Goal: Transaction & Acquisition: Book appointment/travel/reservation

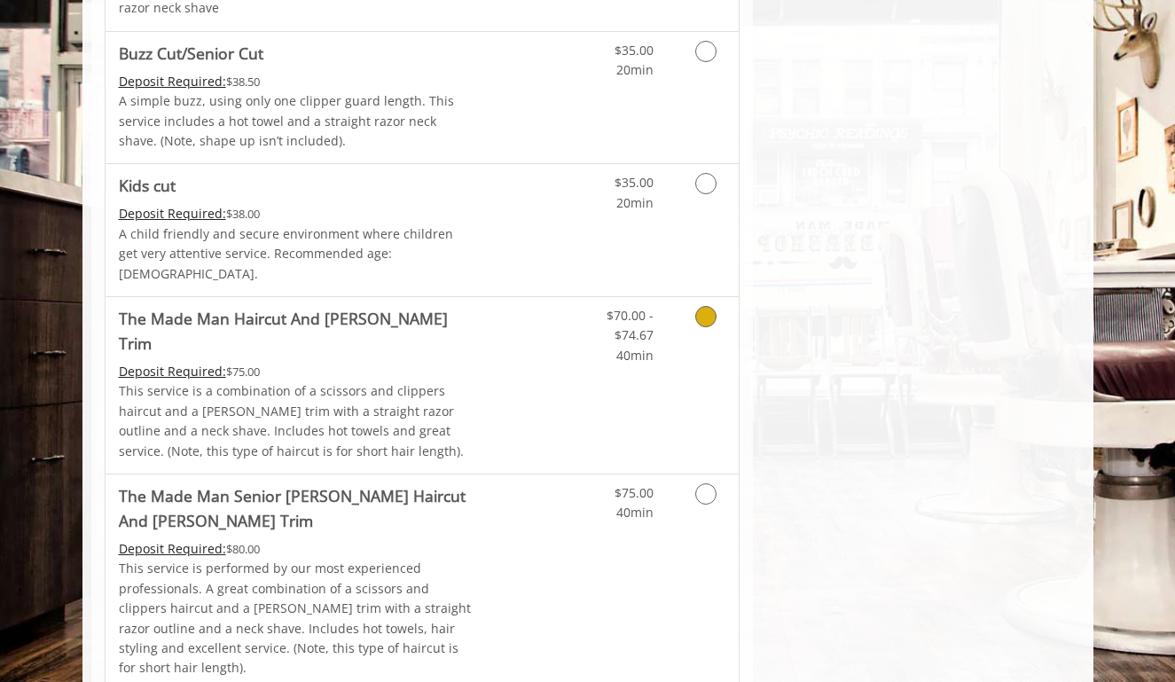
scroll to position [1294, 0]
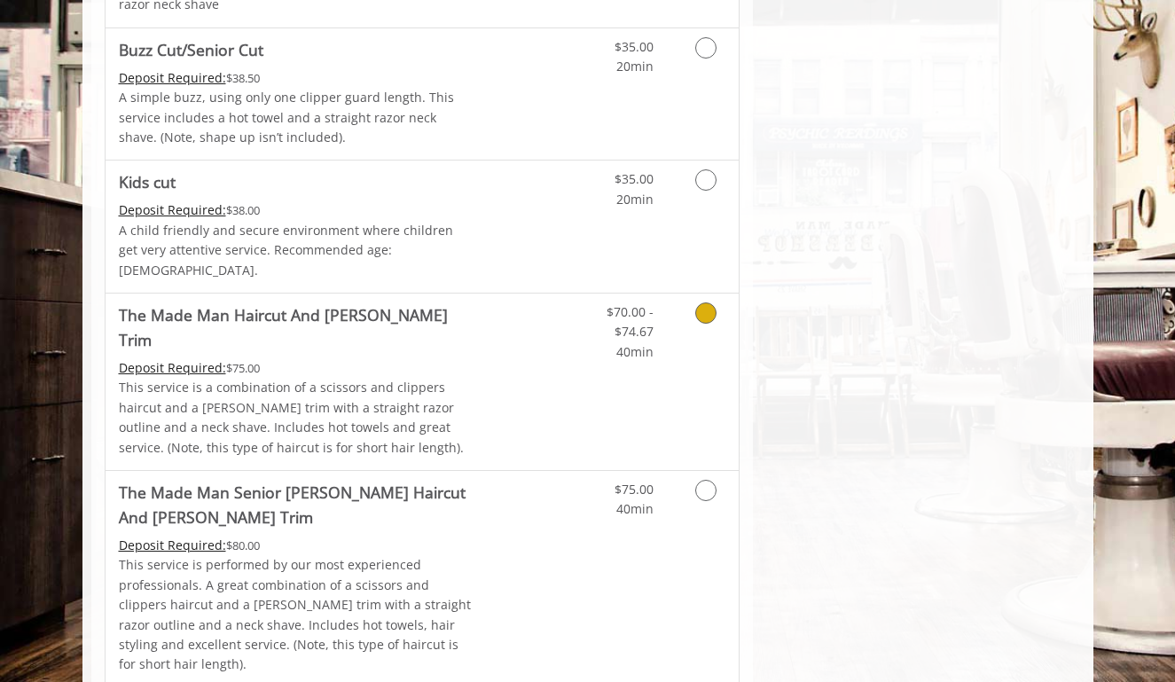
click at [702, 302] on icon "Grooming services" at bounding box center [705, 312] width 21 height 21
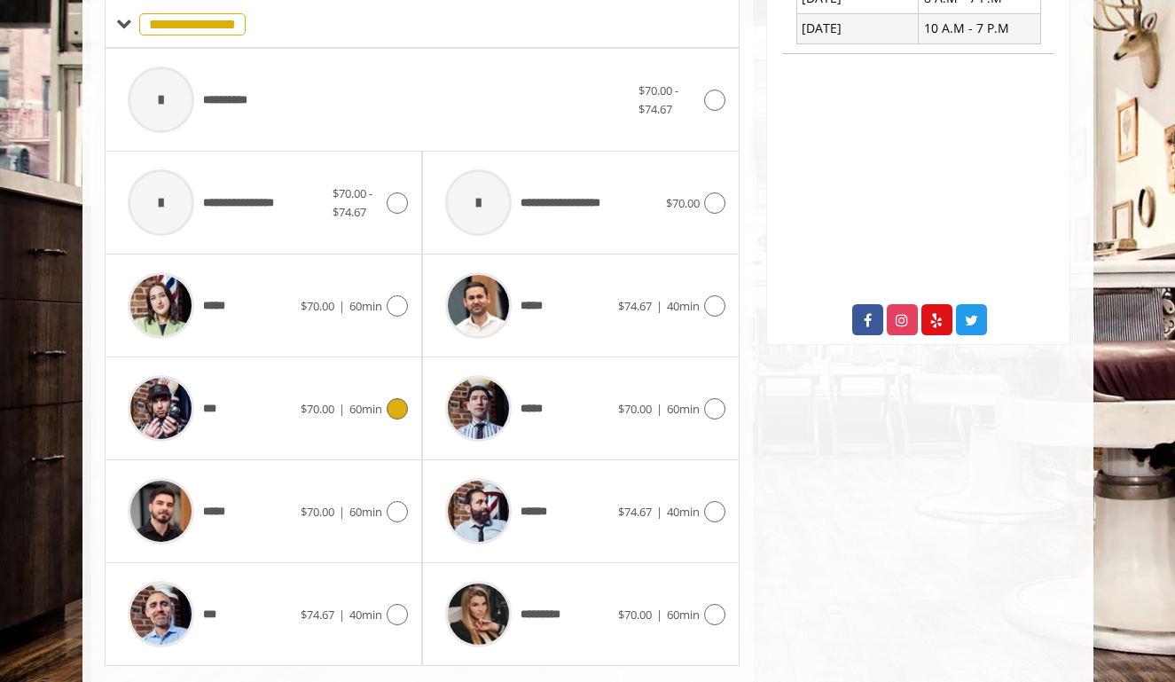
scroll to position [762, 0]
click at [401, 500] on icon at bounding box center [397, 510] width 21 height 21
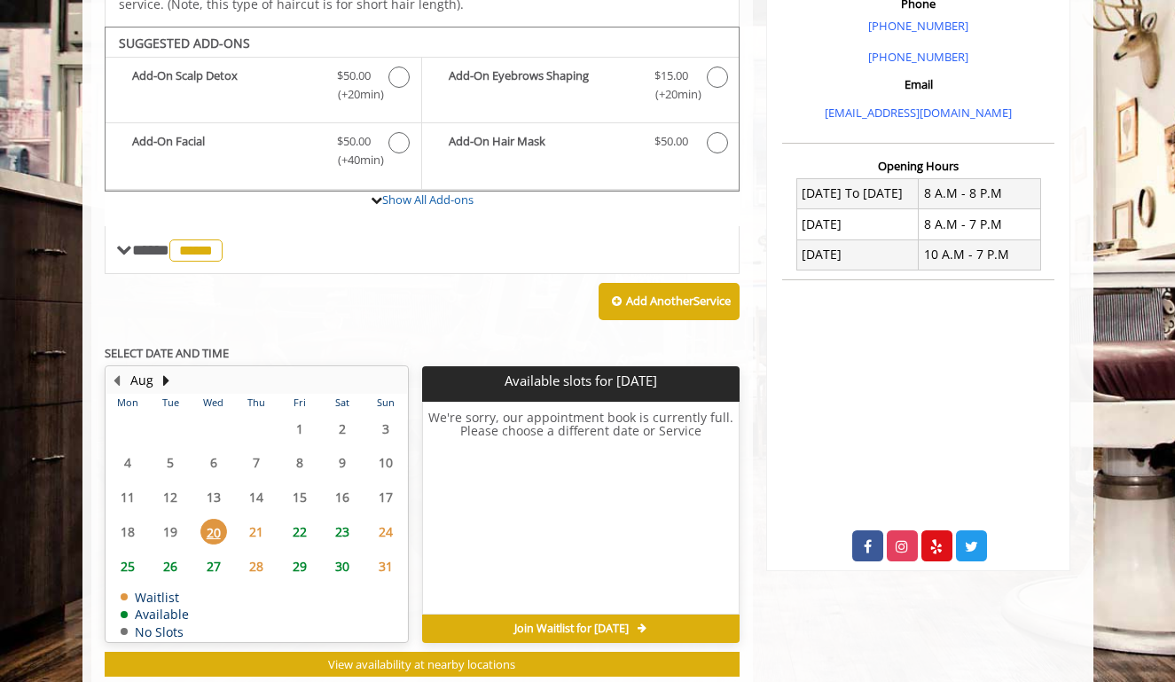
scroll to position [533, 0]
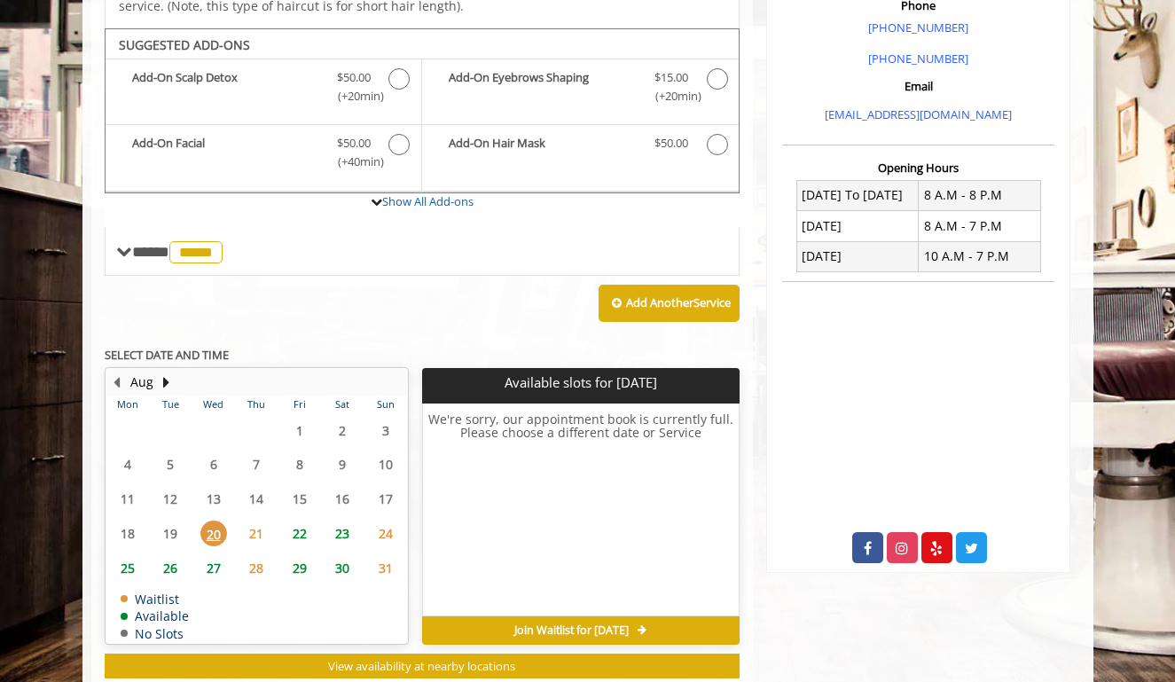
click at [254, 521] on span "21" at bounding box center [256, 534] width 27 height 26
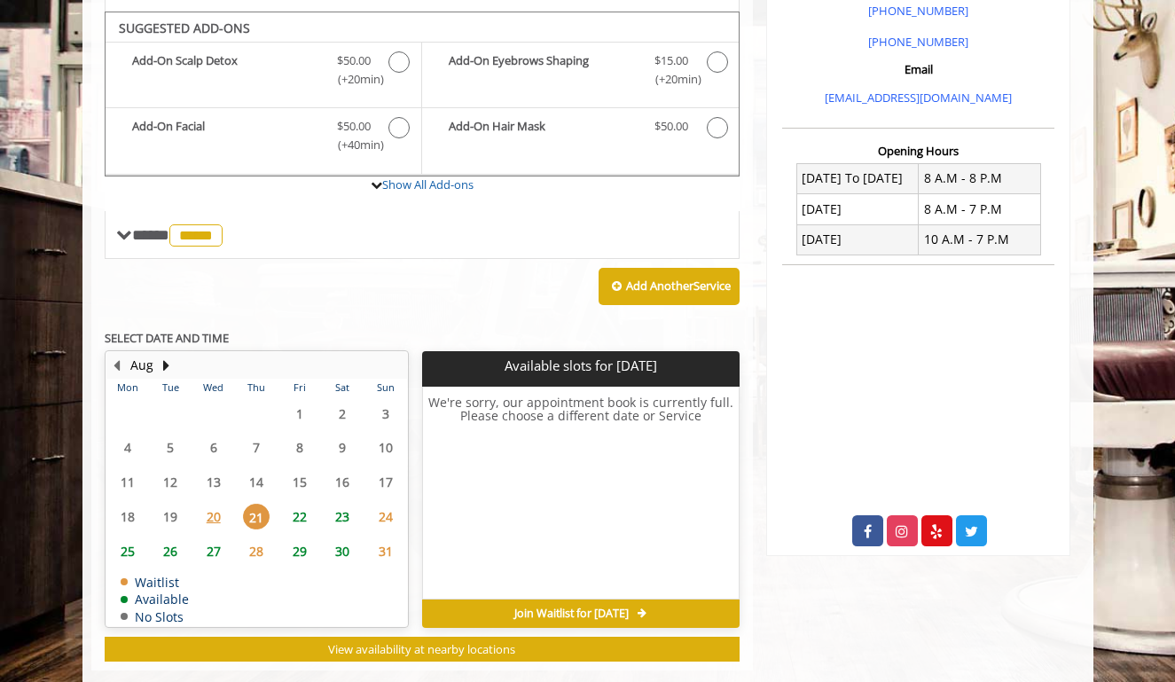
scroll to position [549, 0]
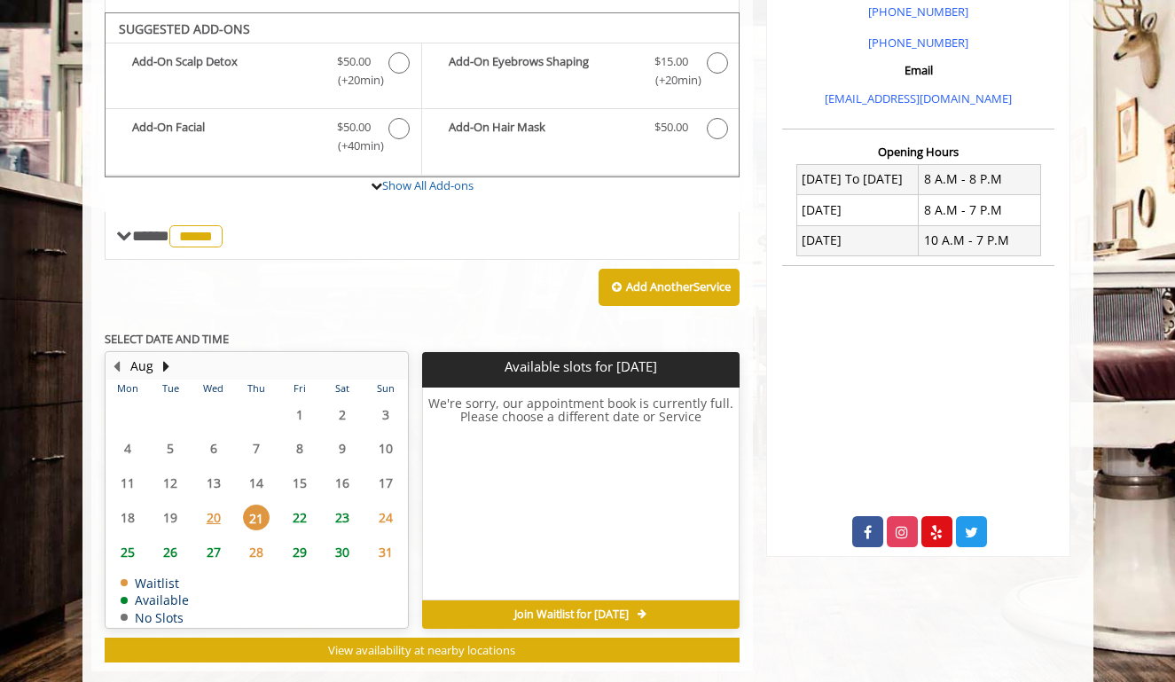
click at [301, 505] on span "22" at bounding box center [299, 518] width 27 height 26
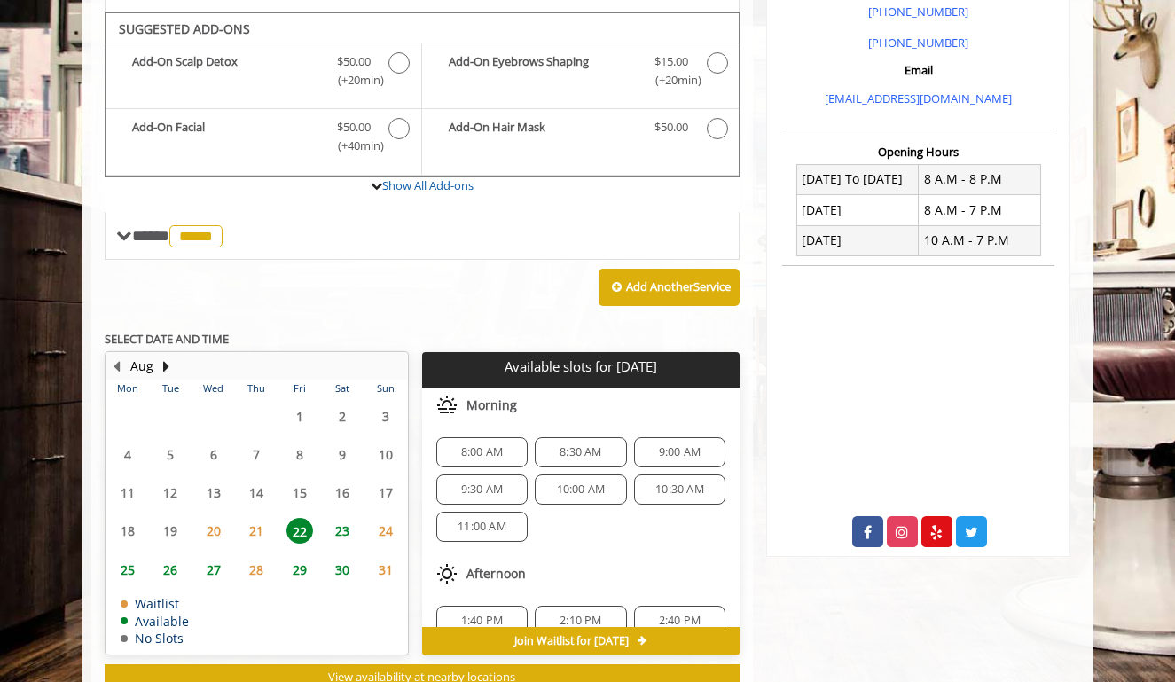
scroll to position [576, 0]
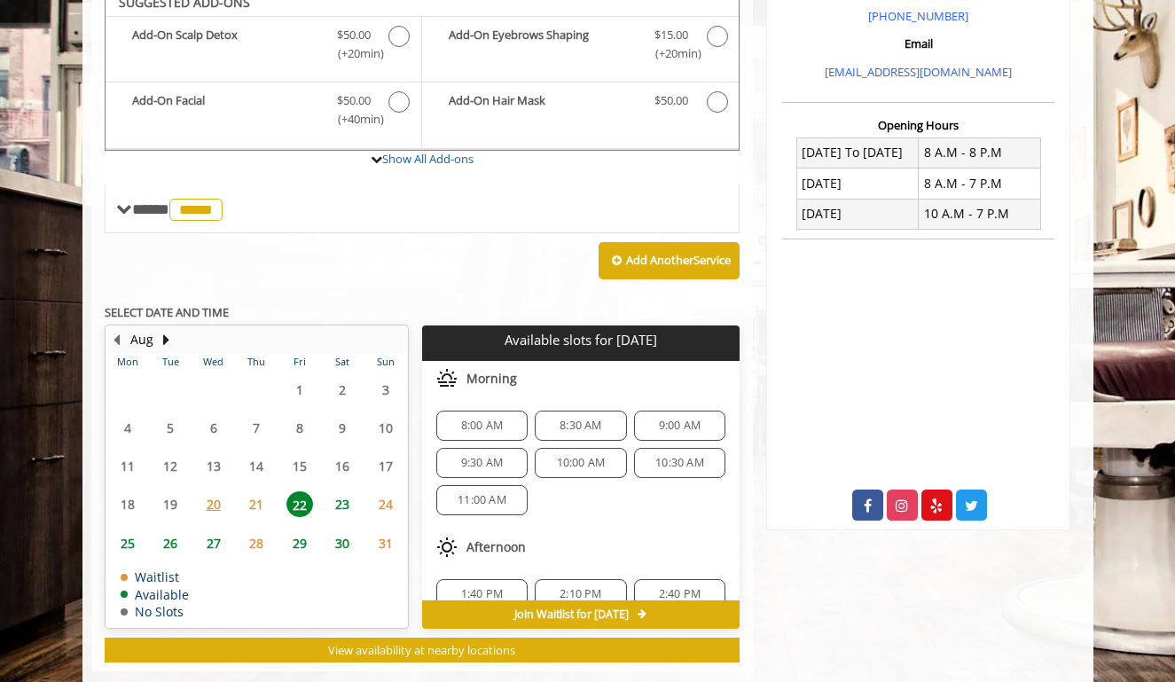
click at [257, 491] on span "21" at bounding box center [256, 504] width 27 height 26
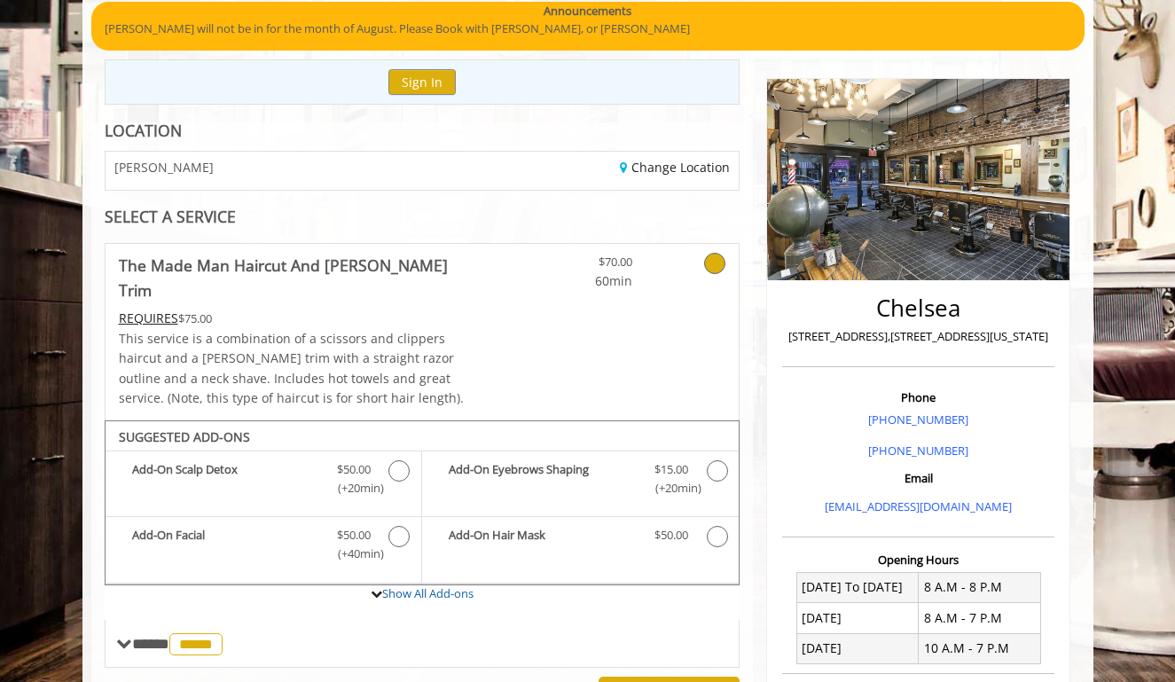
scroll to position [141, 0]
click at [710, 259] on icon at bounding box center [714, 263] width 21 height 21
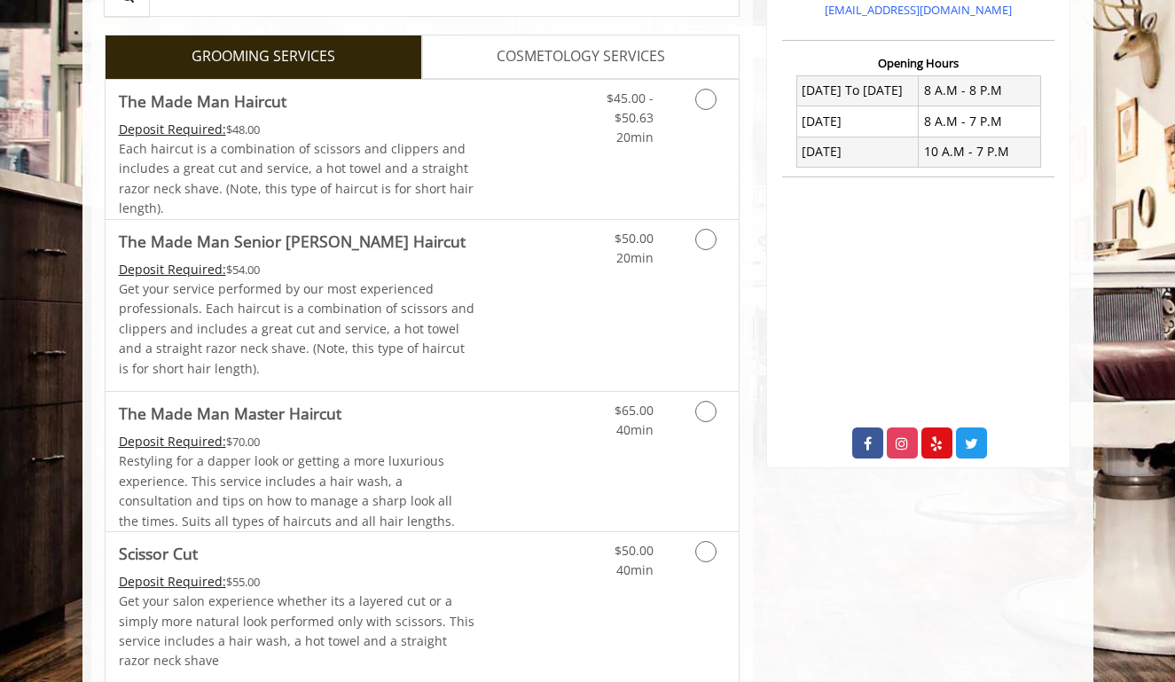
scroll to position [639, 0]
click at [711, 90] on icon "Grooming services" at bounding box center [705, 98] width 21 height 21
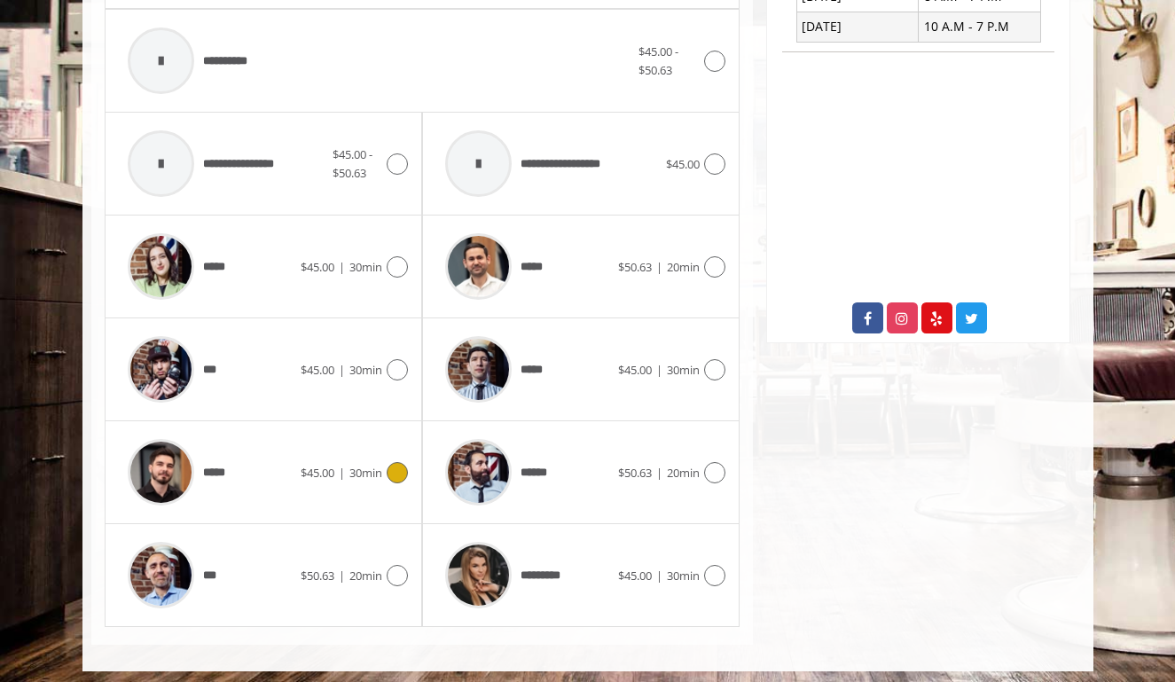
click at [385, 462] on div at bounding box center [395, 472] width 26 height 21
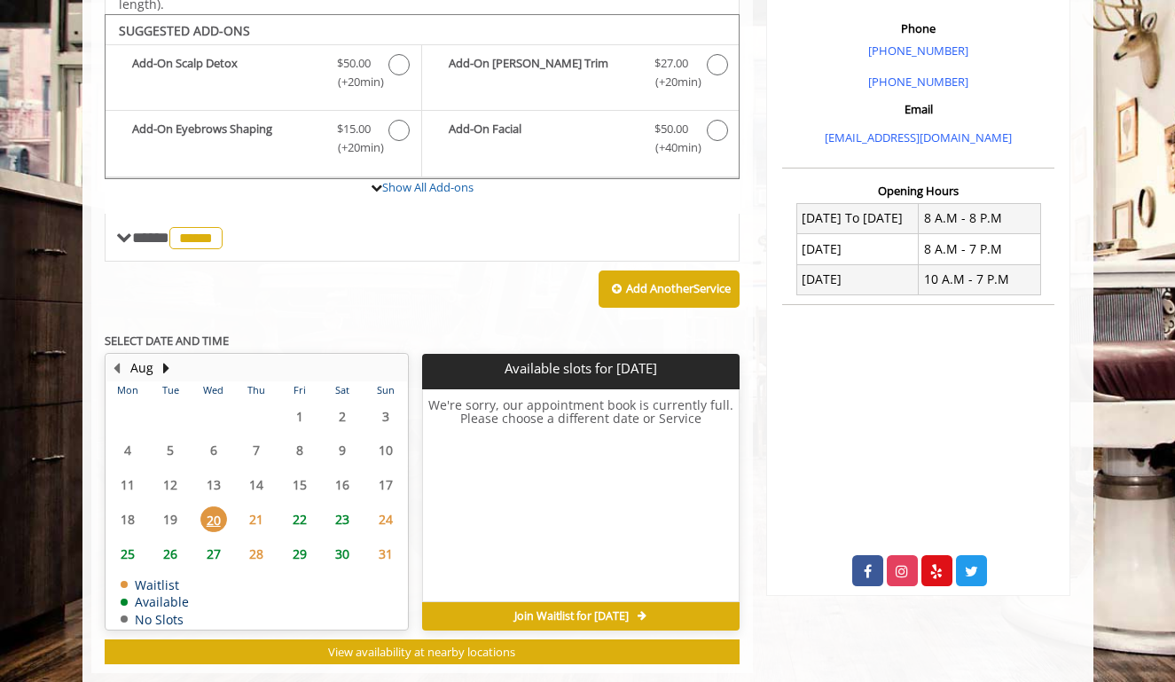
scroll to position [521, 0]
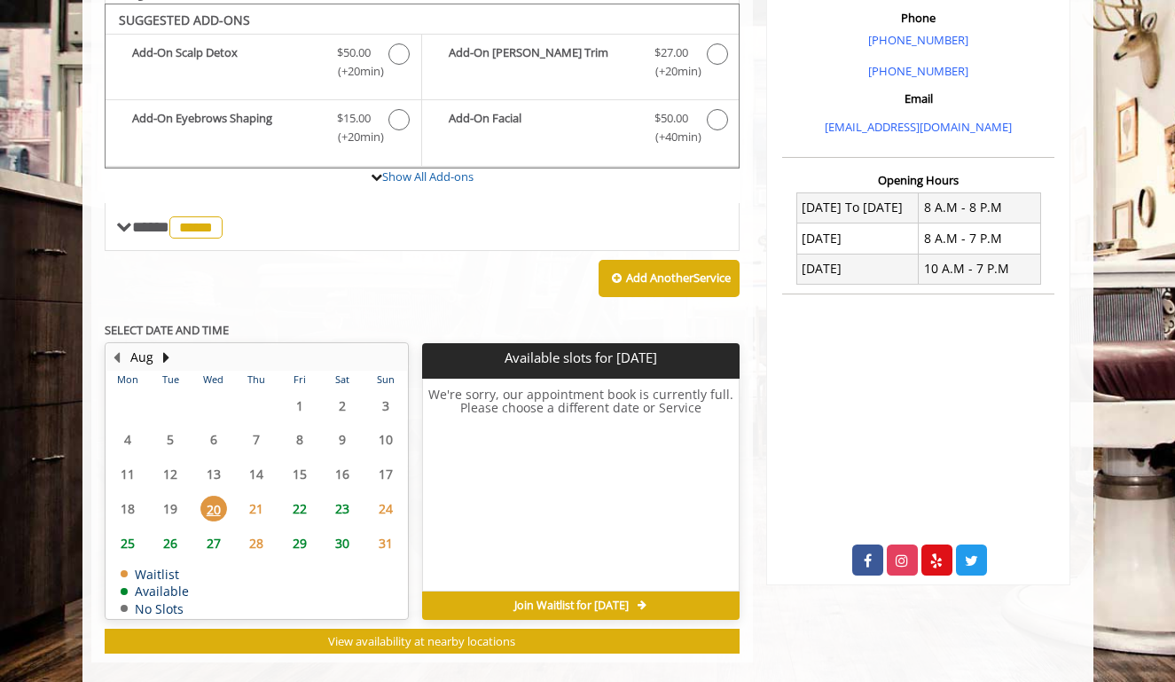
click at [256, 499] on span "21" at bounding box center [256, 509] width 27 height 26
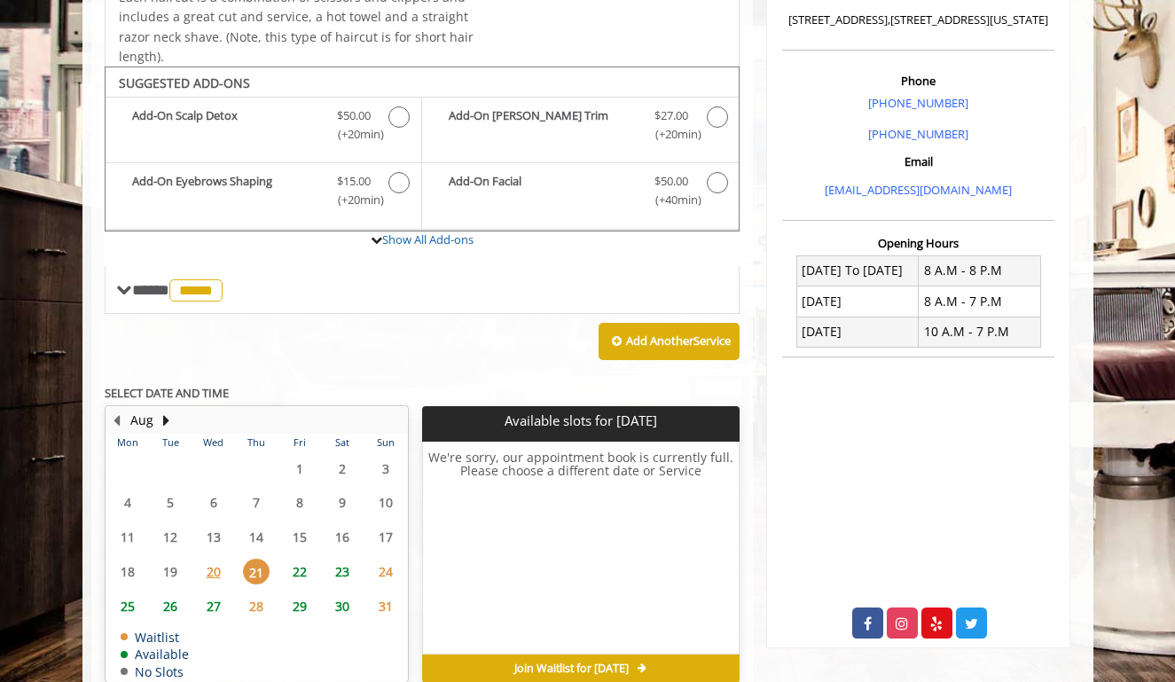
scroll to position [458, 0]
click at [304, 564] on span "22" at bounding box center [299, 572] width 27 height 26
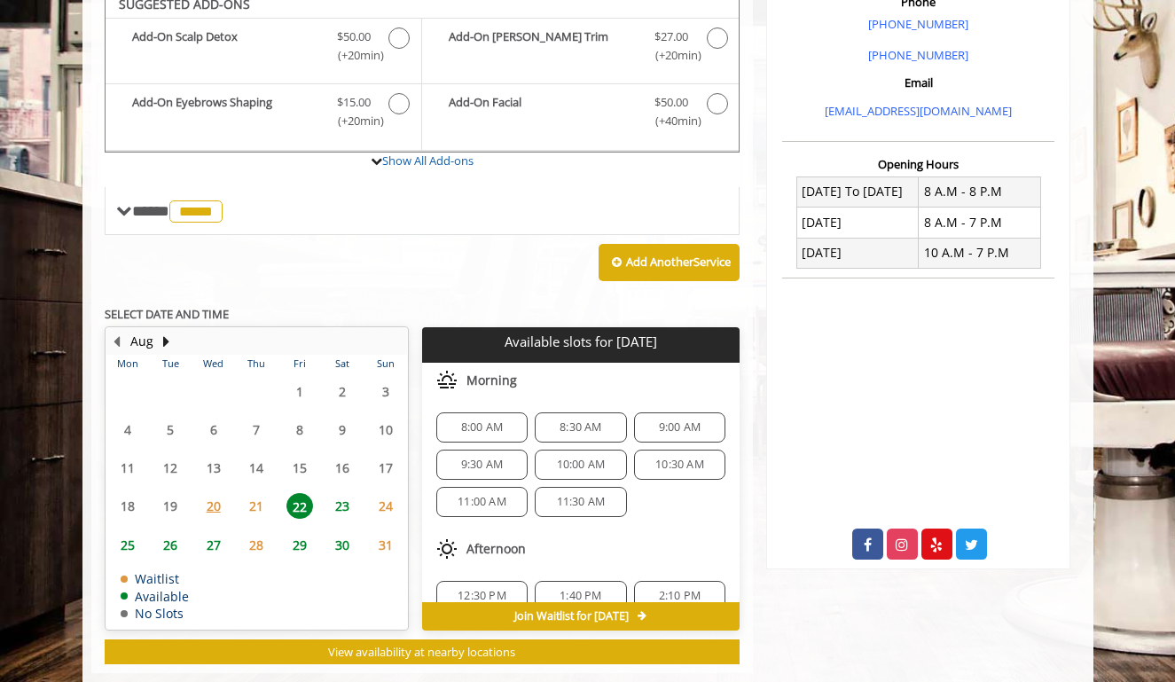
scroll to position [563, 0]
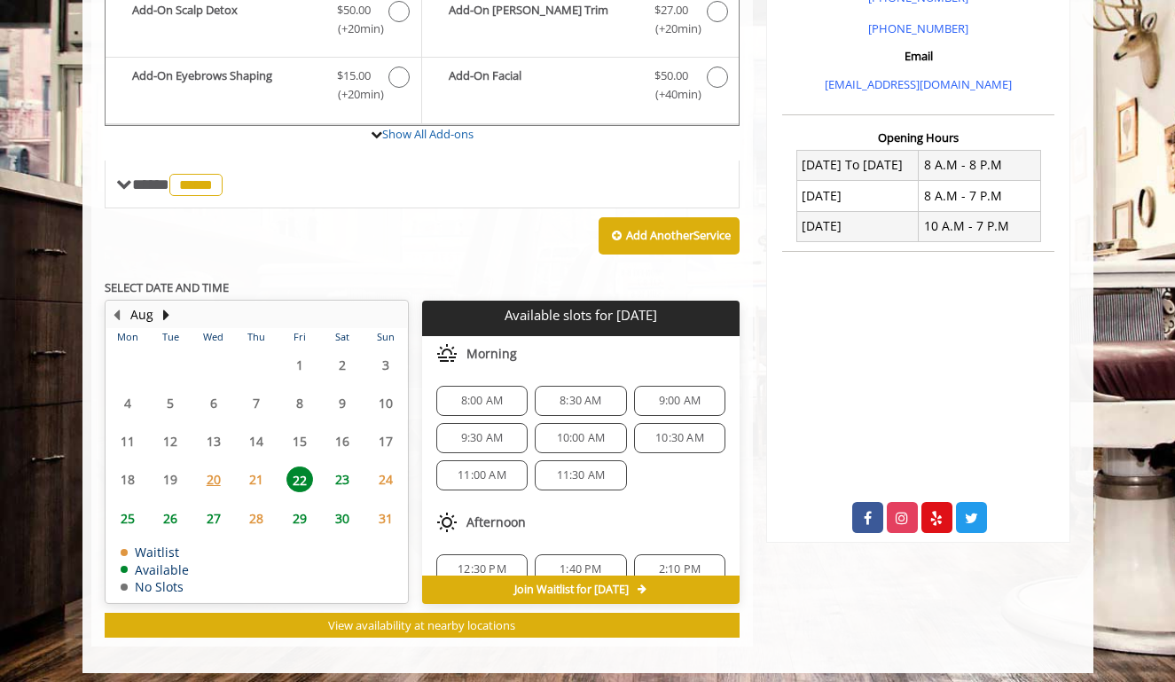
click at [261, 471] on span "21" at bounding box center [256, 480] width 27 height 26
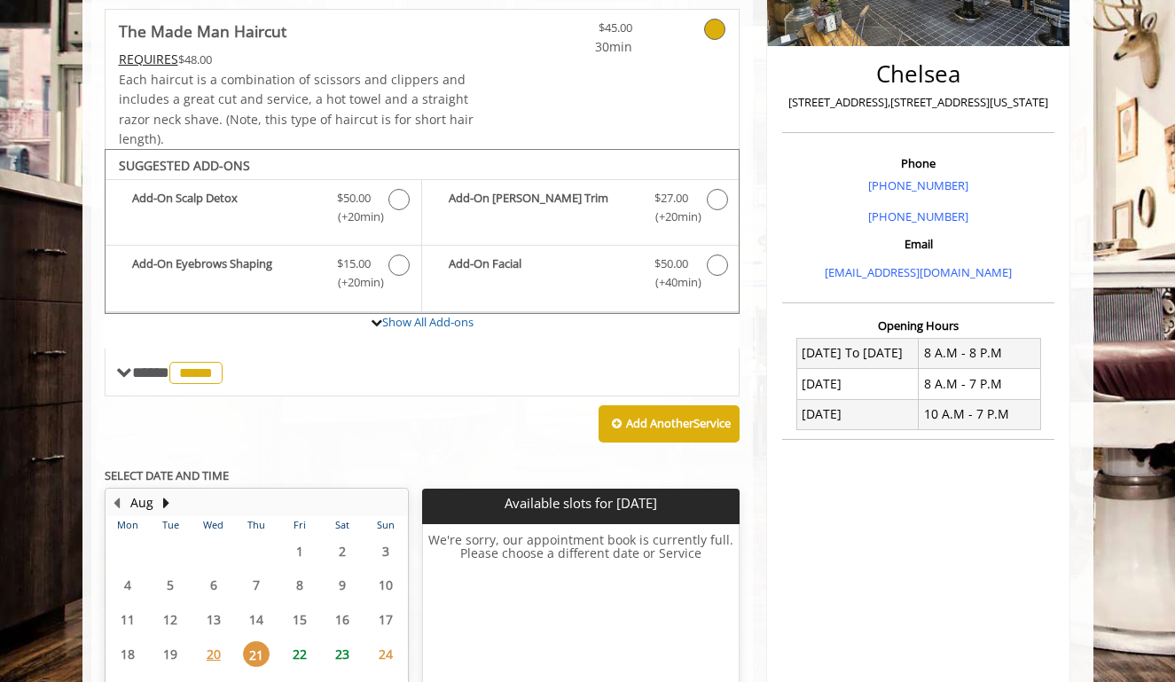
scroll to position [412, 0]
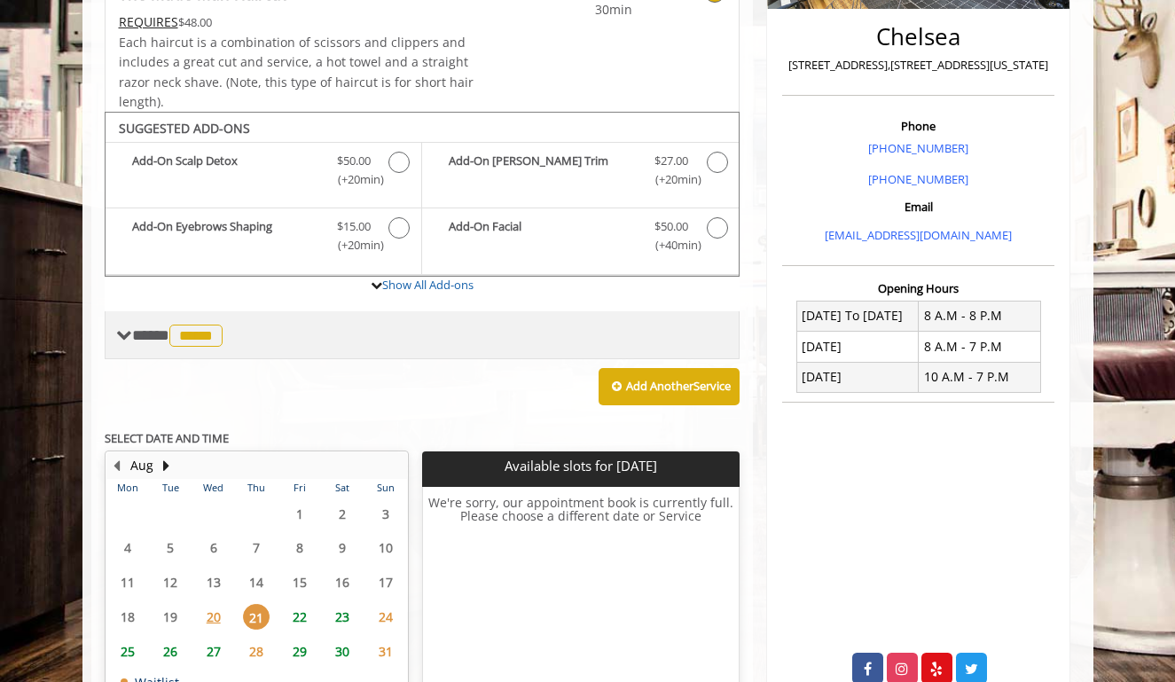
click at [127, 327] on span at bounding box center [124, 335] width 16 height 16
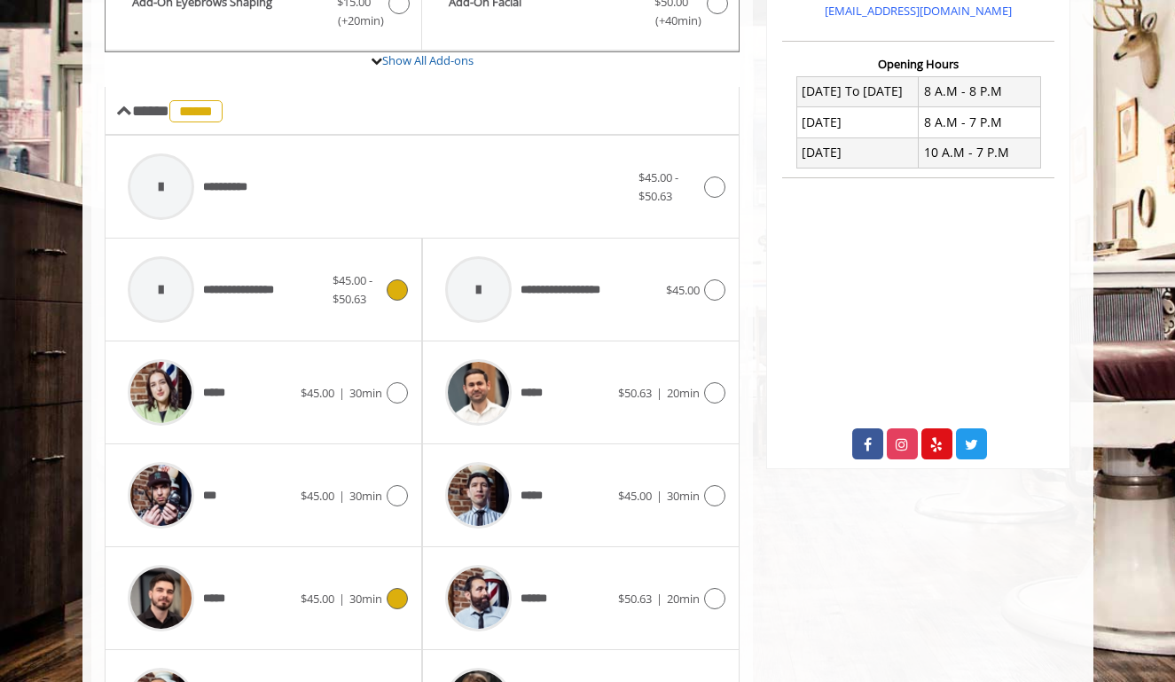
scroll to position [651, 0]
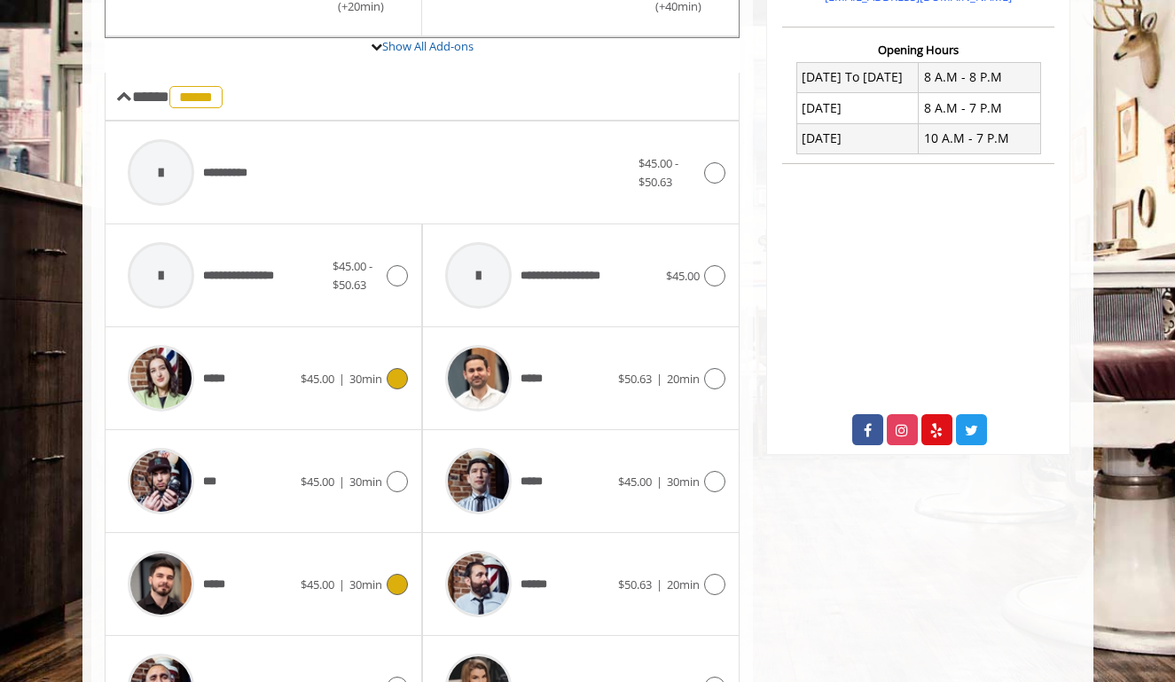
click at [395, 368] on icon at bounding box center [397, 378] width 21 height 21
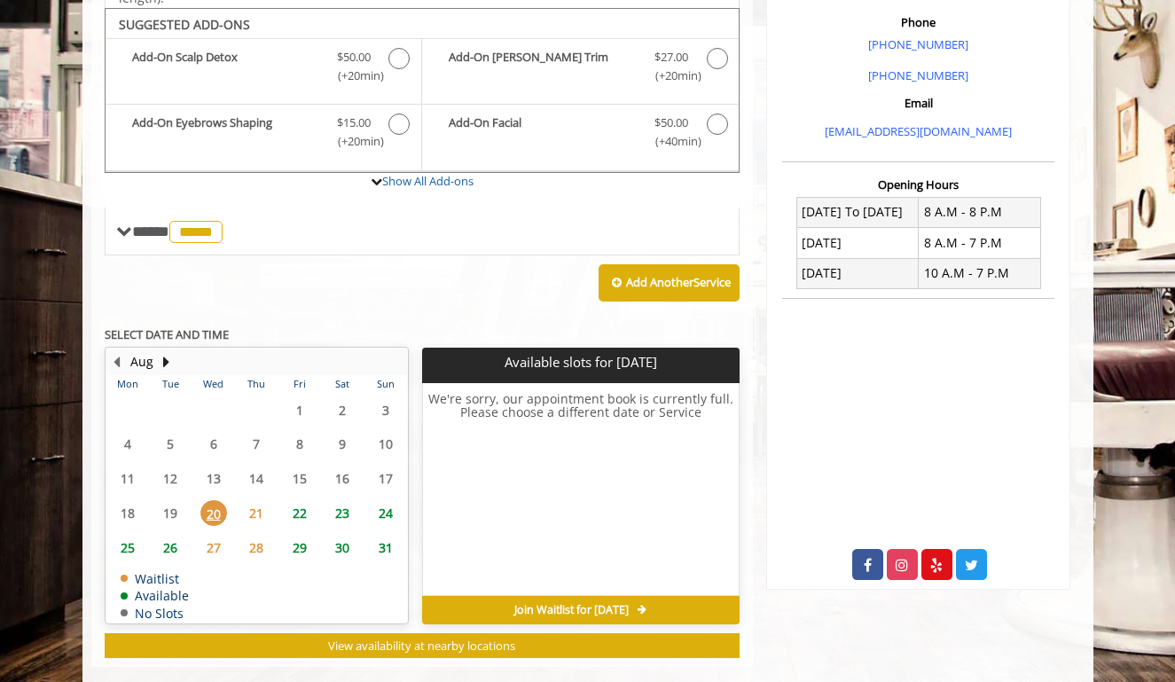
scroll to position [521, 0]
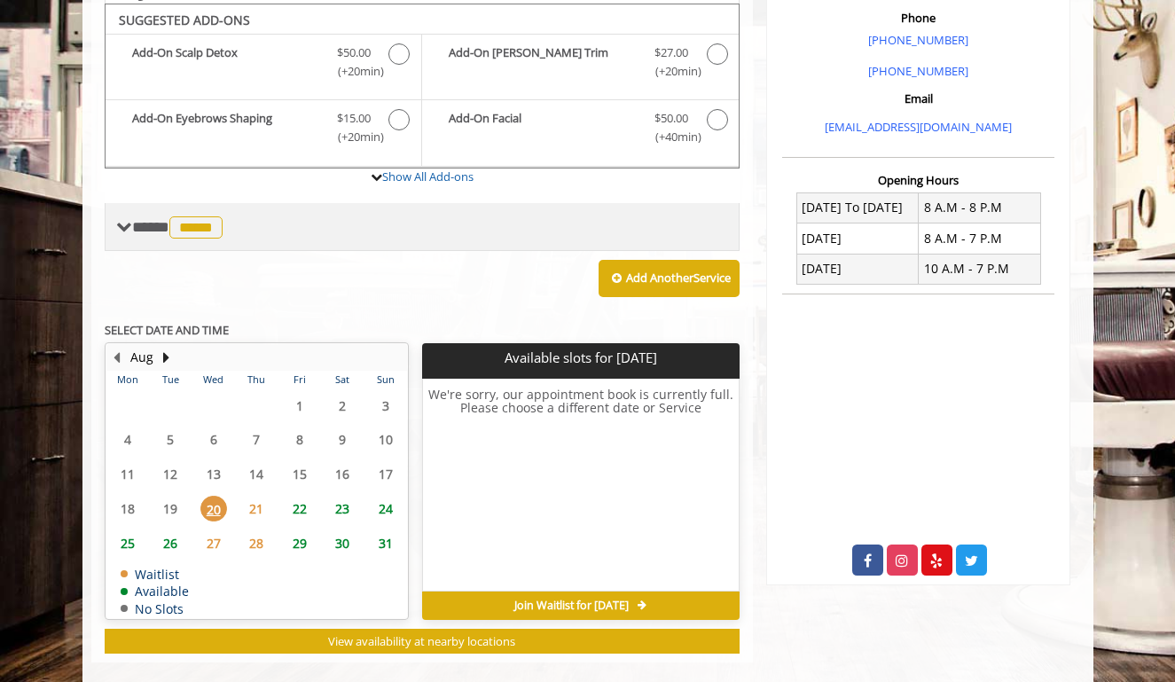
click at [129, 222] on span at bounding box center [124, 227] width 16 height 16
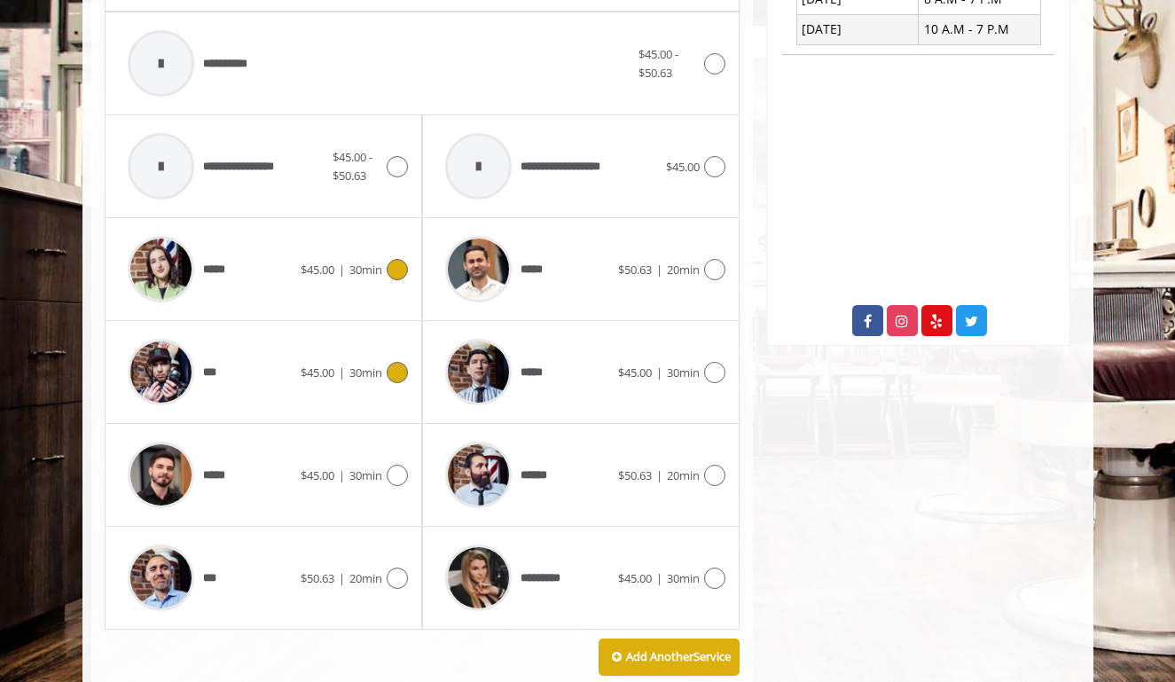
scroll to position [870, 0]
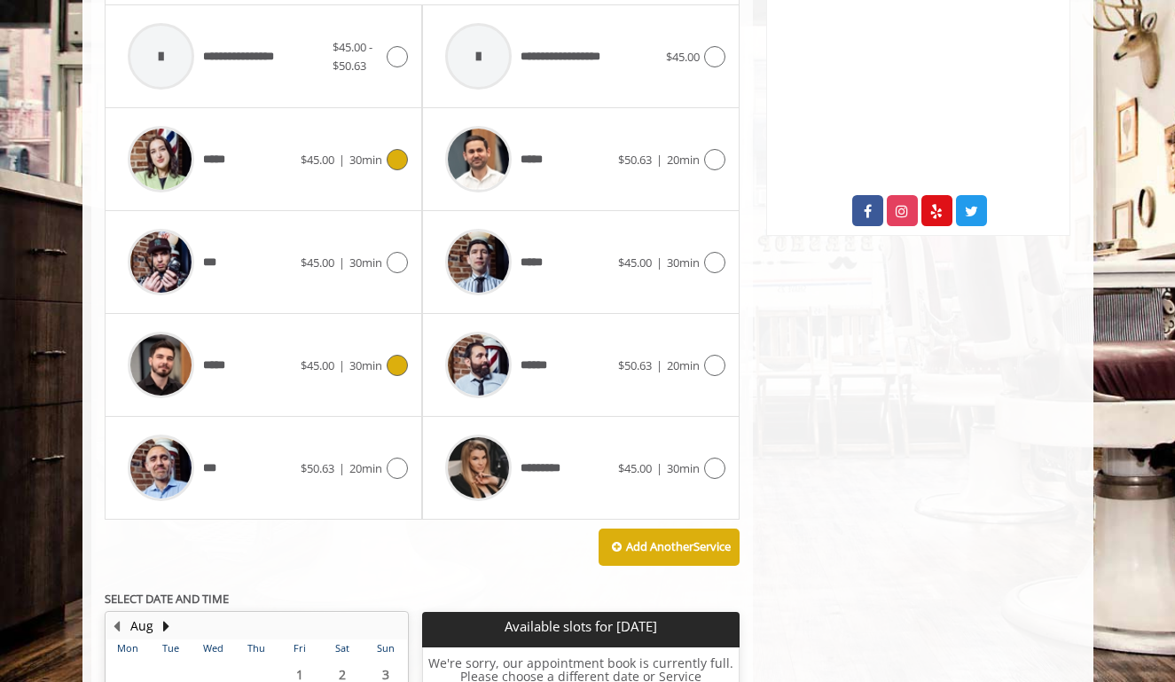
click at [399, 355] on icon at bounding box center [397, 365] width 21 height 21
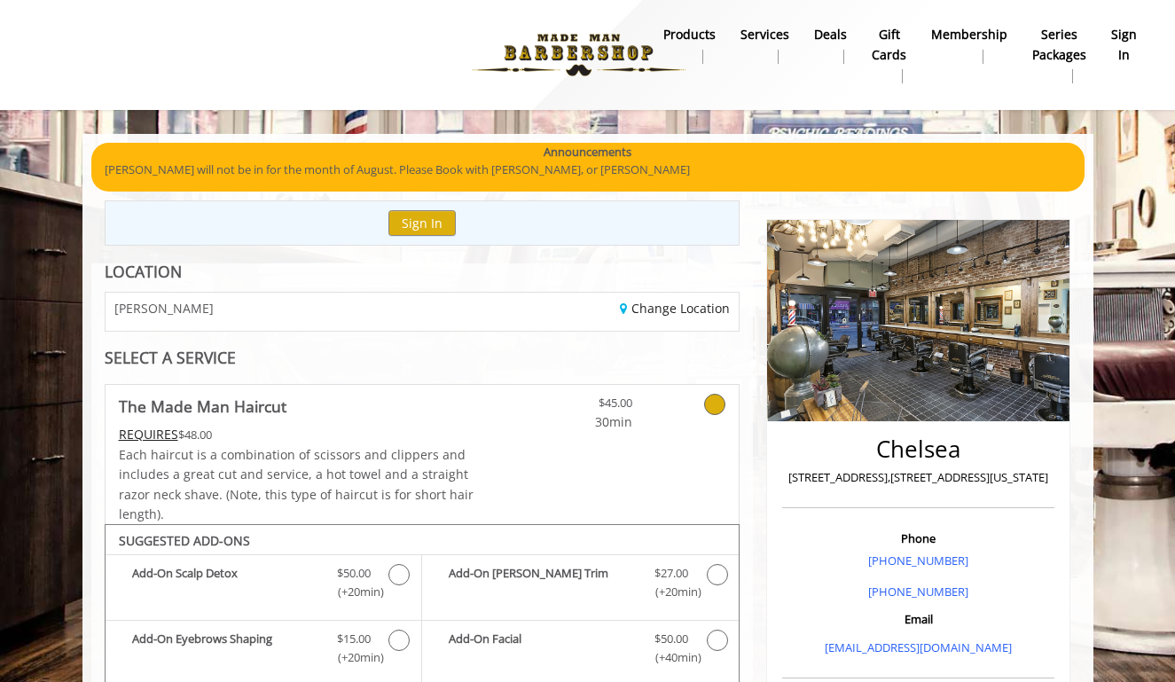
scroll to position [0, 0]
